Goal: Information Seeking & Learning: Find specific page/section

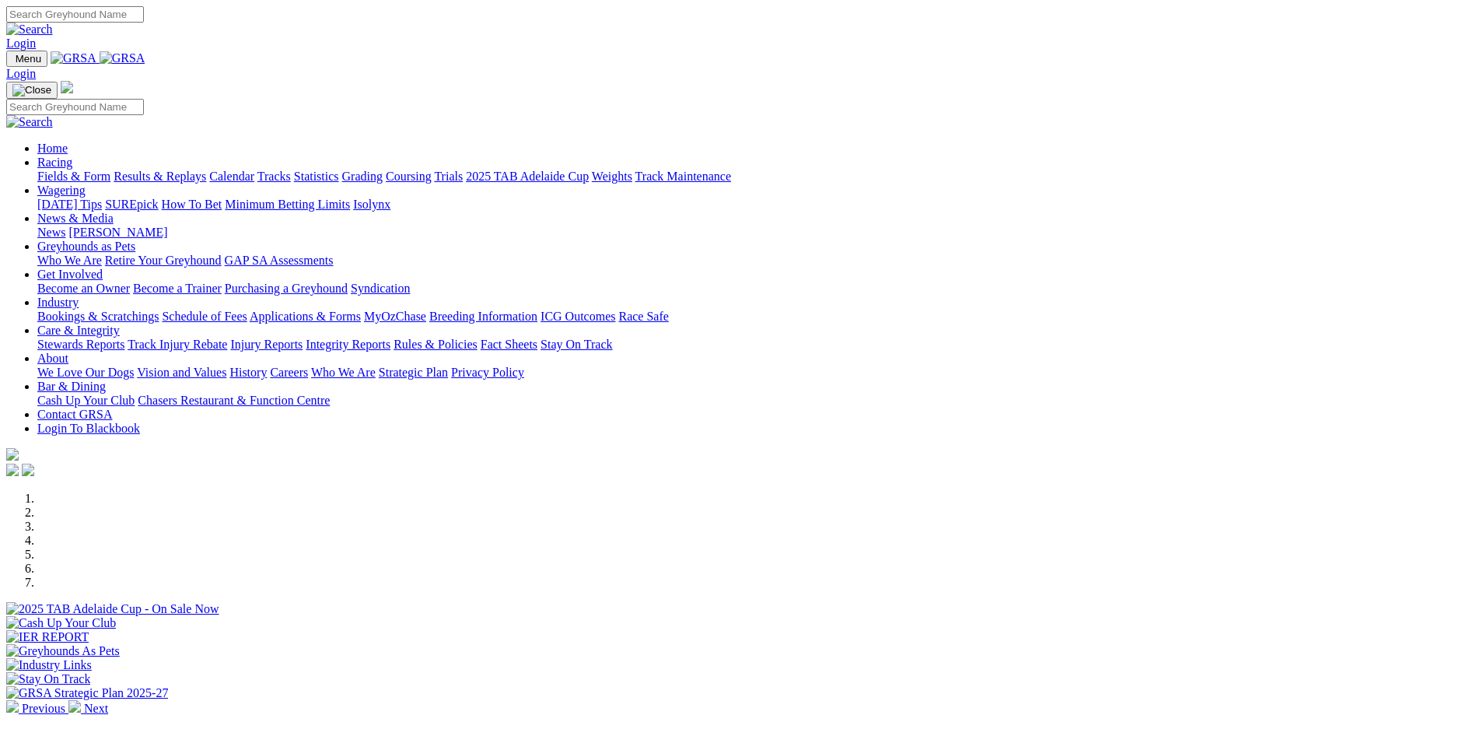
click at [632, 170] on link "Weights" at bounding box center [612, 176] width 40 height 13
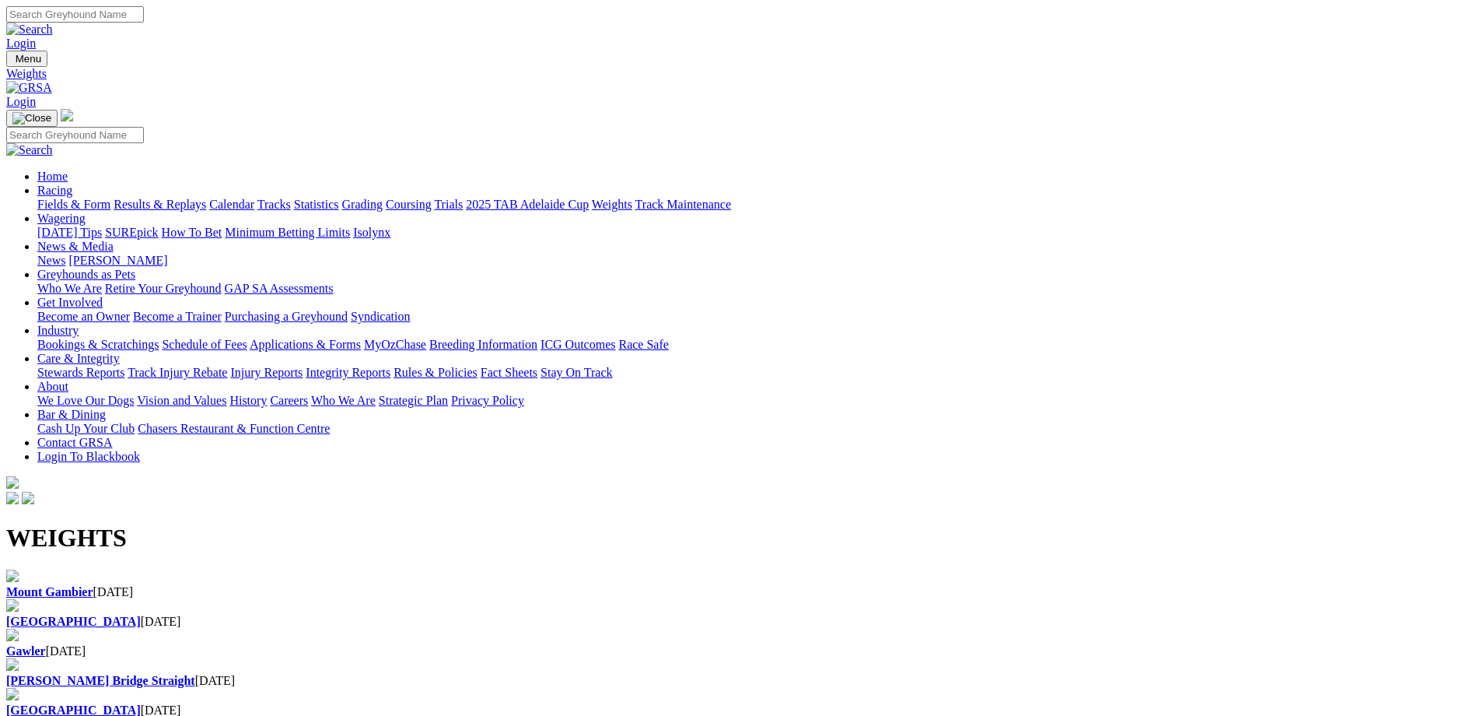
click at [567, 599] on div "[GEOGRAPHIC_DATA] [DATE]" at bounding box center [740, 614] width 1468 height 30
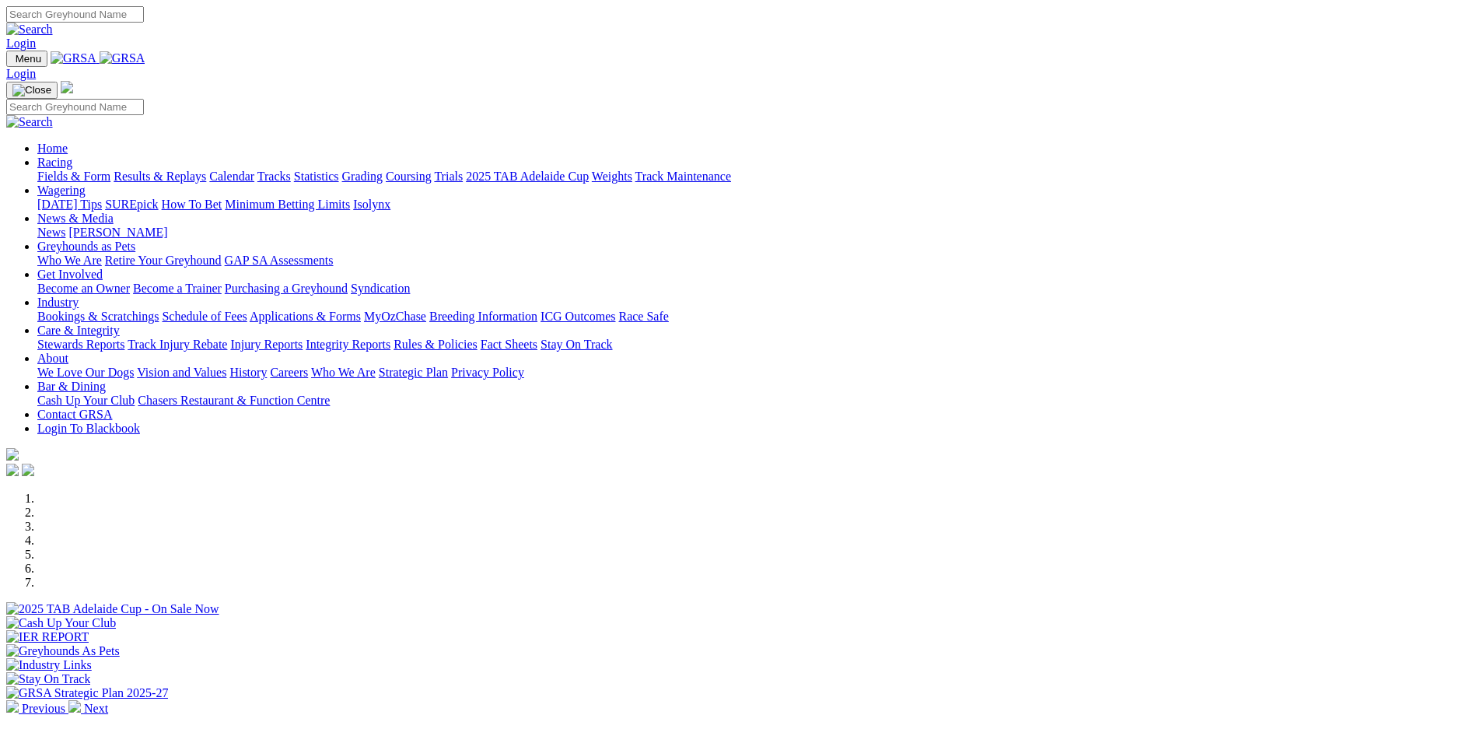
click at [79, 296] on link "Industry" at bounding box center [57, 302] width 41 height 13
click at [159, 310] on link "Bookings & Scratchings" at bounding box center [97, 316] width 121 height 13
